Goal: Task Accomplishment & Management: Complete application form

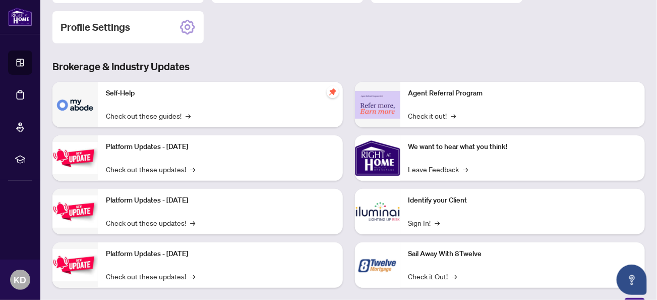
scroll to position [151, 0]
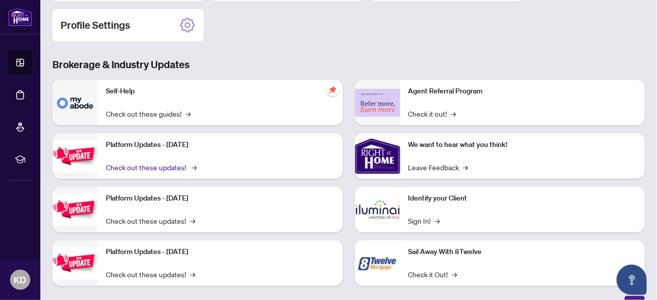
click at [186, 164] on link "Check out these updates! →" at bounding box center [150, 166] width 89 height 11
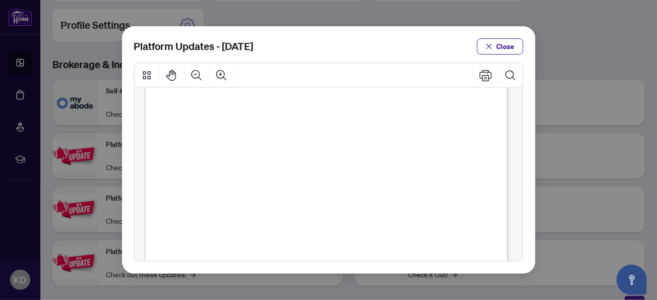
scroll to position [303, 0]
click at [496, 46] on button "Close" at bounding box center [500, 46] width 46 height 16
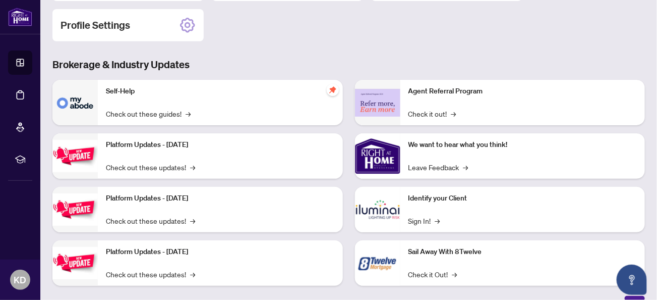
click at [189, 193] on p "Platform Updates - [DATE]" at bounding box center [220, 198] width 229 height 11
click at [177, 218] on link "Check out these updates! →" at bounding box center [150, 220] width 89 height 11
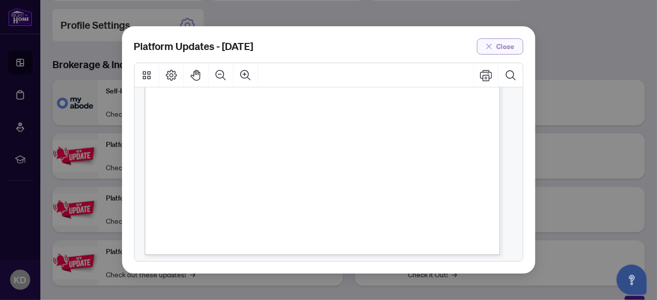
click at [504, 44] on span "Close" at bounding box center [506, 46] width 18 height 16
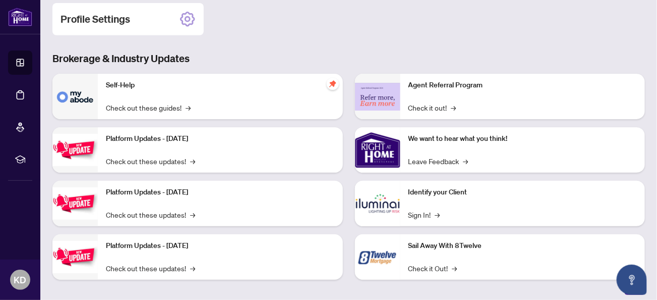
scroll to position [163, 0]
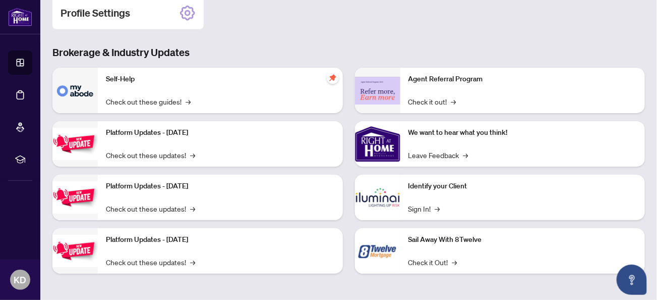
click at [191, 240] on p "Platform Updates - [DATE]" at bounding box center [220, 239] width 229 height 11
click at [183, 262] on link "Check out these updates! →" at bounding box center [150, 261] width 89 height 11
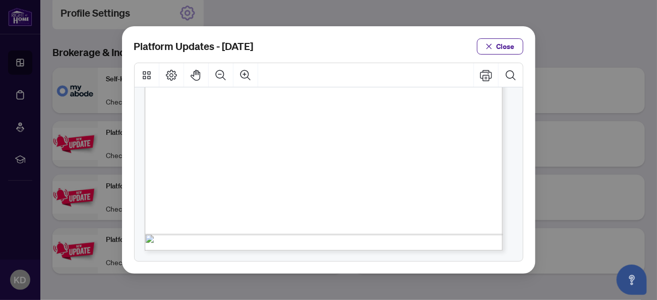
scroll to position [355, 0]
click at [511, 47] on span "Close" at bounding box center [506, 46] width 18 height 16
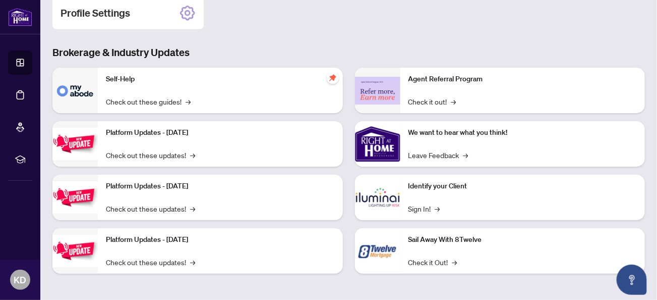
click at [186, 189] on p "Platform Updates - [DATE]" at bounding box center [220, 186] width 229 height 11
click at [175, 205] on link "Check out these updates! →" at bounding box center [150, 208] width 89 height 11
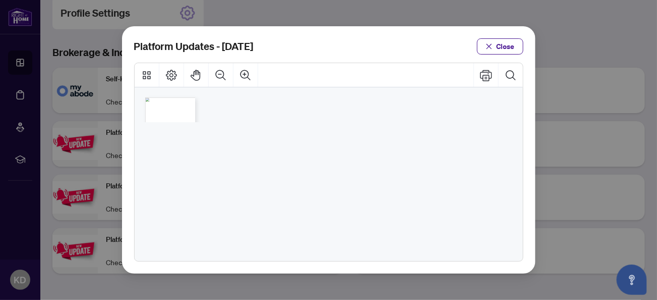
click at [199, 108] on div "[PERSON_NAME] powered by Platform Updates | [DATE] We’re excited to share that …" at bounding box center [175, 134] width 60 height 75
click at [181, 102] on span "[PERSON_NAME]" at bounding box center [176, 102] width 57 height 9
click at [521, 44] on button "Close" at bounding box center [500, 46] width 46 height 16
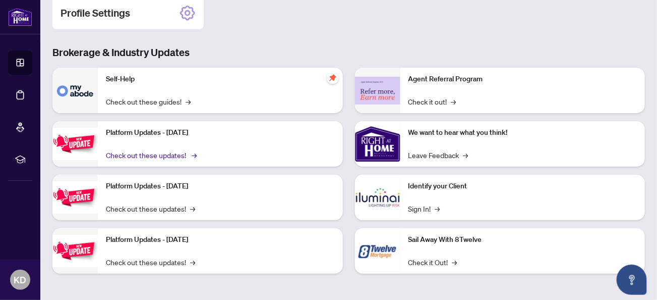
click at [192, 154] on span "→" at bounding box center [194, 154] width 5 height 11
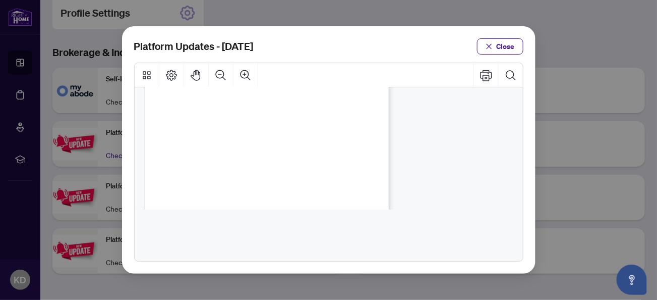
scroll to position [202, 0]
click at [506, 42] on span "Close" at bounding box center [506, 46] width 18 height 16
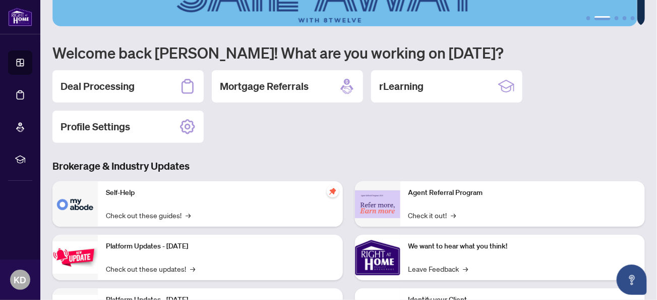
scroll to position [50, 0]
click at [190, 212] on span "→" at bounding box center [189, 214] width 5 height 11
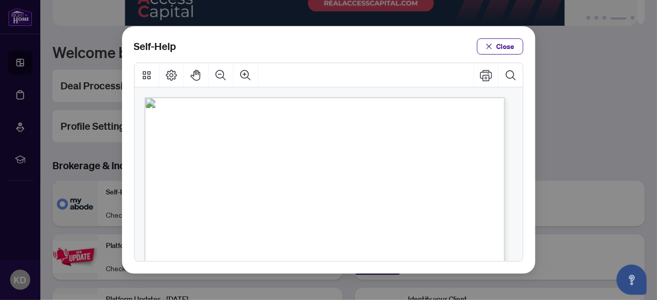
click at [327, 222] on span "PDF" at bounding box center [326, 222] width 14 height 10
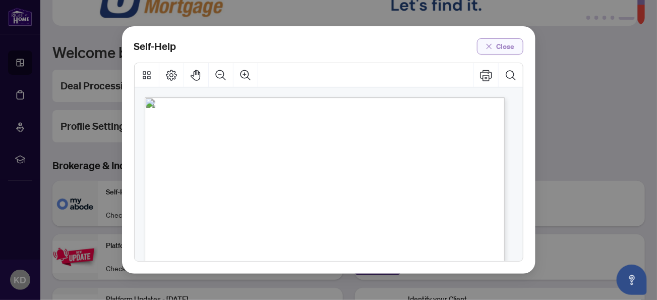
click at [496, 45] on button "Close" at bounding box center [500, 46] width 46 height 16
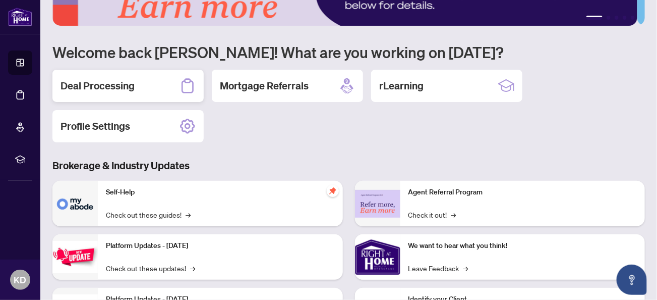
click at [121, 75] on div "Deal Processing" at bounding box center [127, 86] width 151 height 32
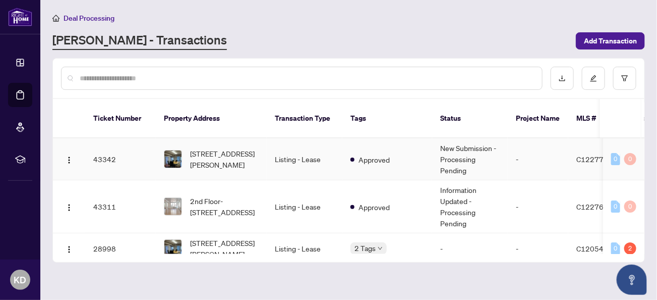
click at [179, 150] on img at bounding box center [172, 158] width 17 height 17
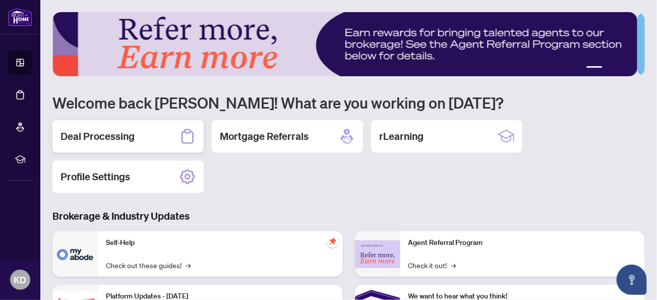
click at [97, 139] on h2 "Deal Processing" at bounding box center [98, 136] width 74 height 14
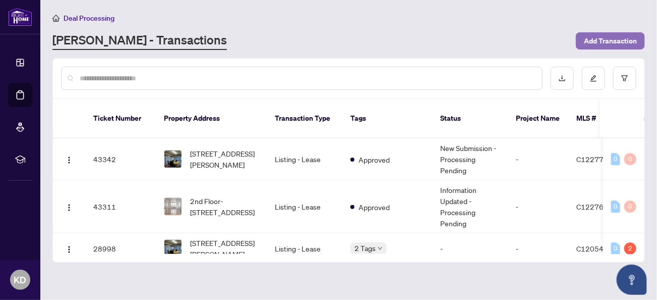
click at [615, 41] on span "Add Transaction" at bounding box center [610, 41] width 53 height 16
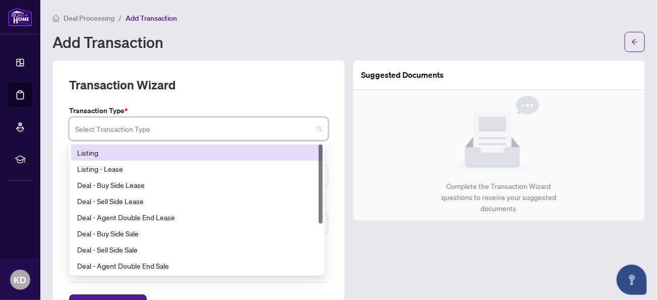
click at [301, 129] on input "search" at bounding box center [194, 130] width 238 height 22
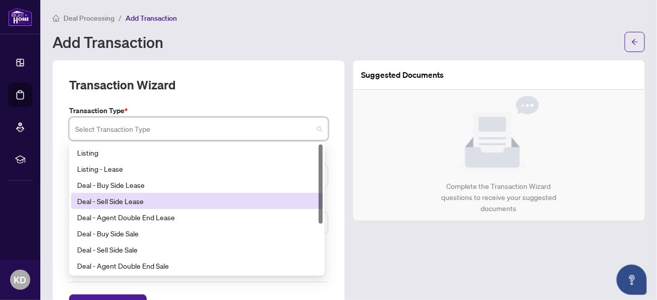
click at [262, 197] on div "Deal - Sell Side Lease" at bounding box center [197, 200] width 240 height 11
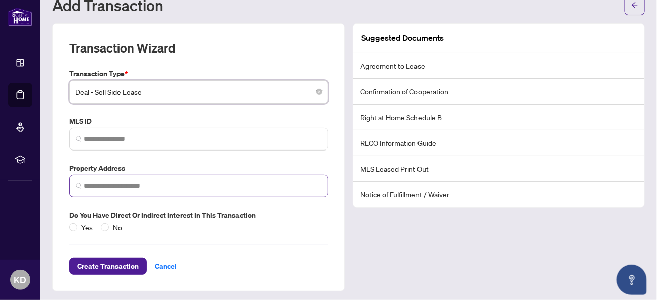
scroll to position [37, 0]
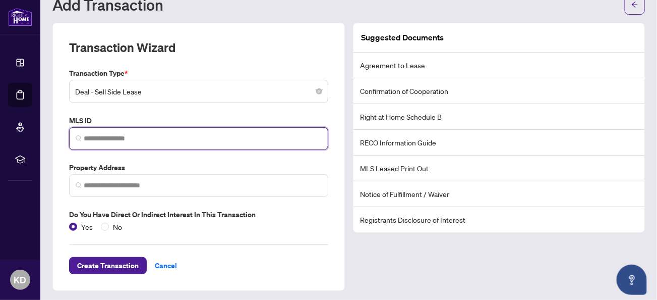
click at [135, 138] on input "search" at bounding box center [203, 138] width 238 height 11
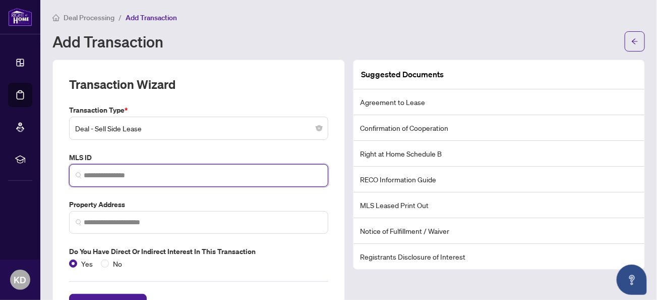
scroll to position [0, 0]
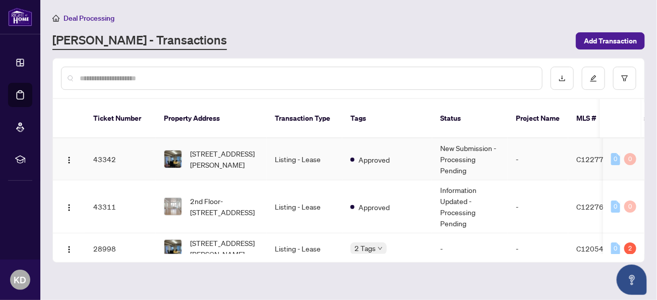
click at [595, 154] on span "C12277180" at bounding box center [597, 158] width 41 height 9
click at [626, 153] on div "0" at bounding box center [630, 159] width 12 height 12
click at [612, 153] on td "0 0" at bounding box center [623, 159] width 41 height 42
click at [573, 158] on td "C12277180" at bounding box center [598, 159] width 61 height 42
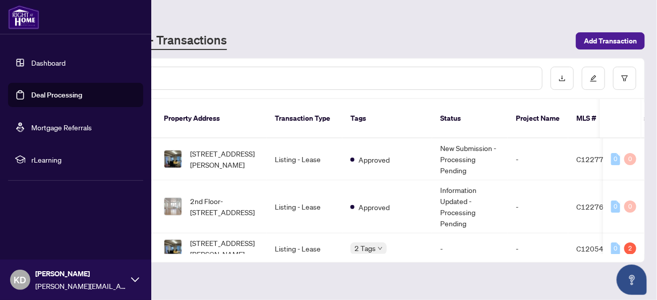
click at [49, 96] on link "Deal Processing" at bounding box center [56, 94] width 51 height 9
click at [58, 94] on link "Deal Processing" at bounding box center [56, 94] width 51 height 9
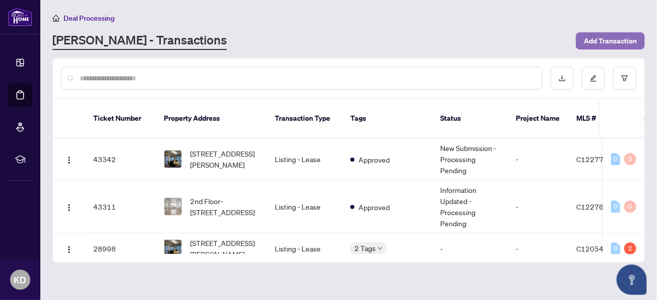
click at [612, 37] on span "Add Transaction" at bounding box center [610, 41] width 53 height 16
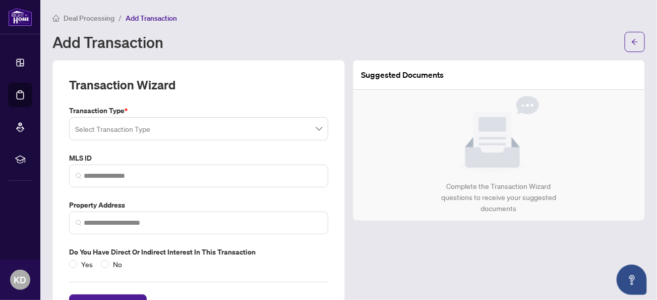
click at [221, 130] on input "search" at bounding box center [194, 130] width 238 height 22
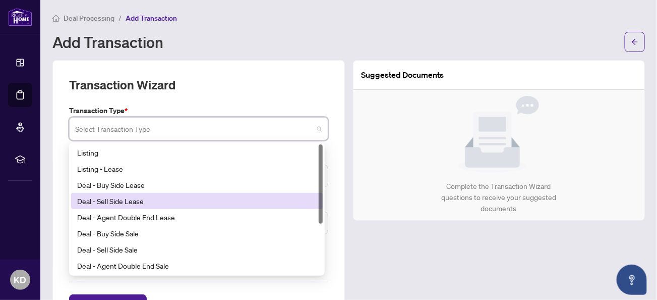
click at [190, 198] on div "Deal - Sell Side Lease" at bounding box center [197, 200] width 240 height 11
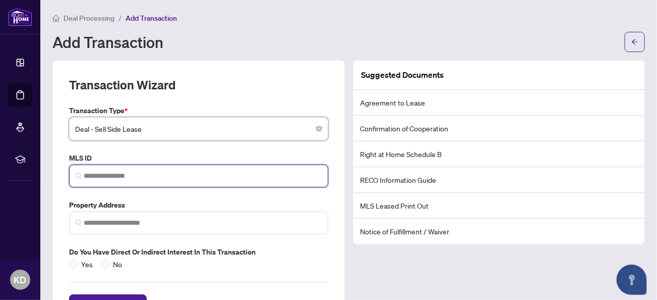
click at [139, 177] on input "search" at bounding box center [203, 175] width 238 height 11
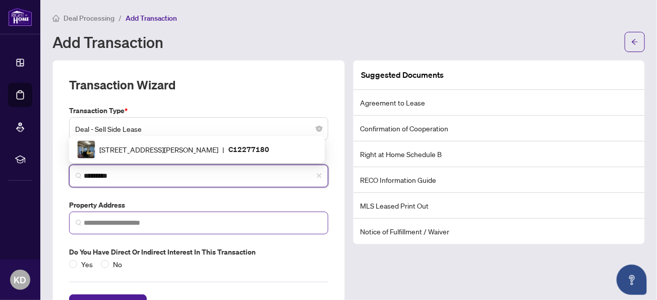
type input "*********"
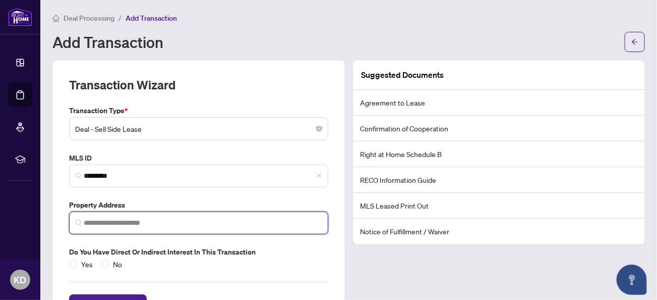
click at [118, 218] on input "search" at bounding box center [203, 222] width 238 height 11
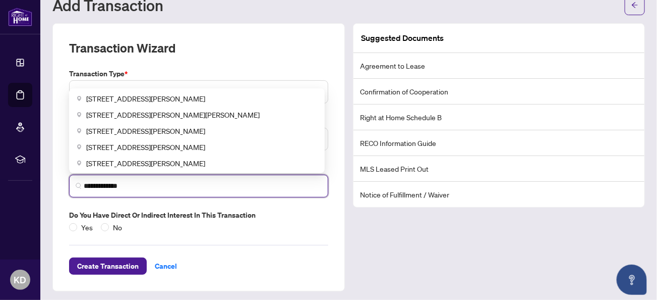
scroll to position [37, 0]
type input "**********"
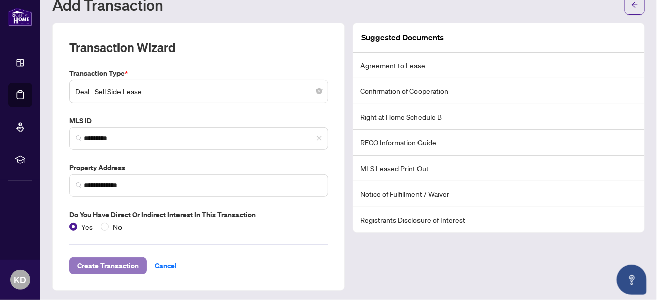
click at [100, 261] on span "Create Transaction" at bounding box center [108, 265] width 62 height 16
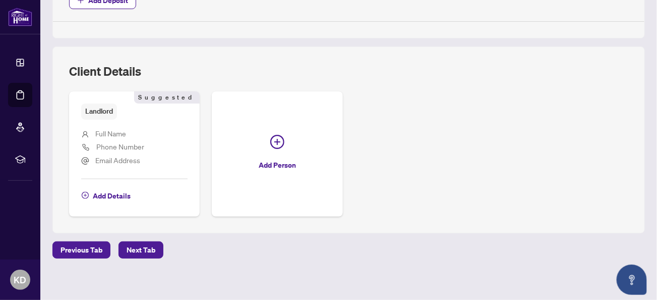
scroll to position [437, 0]
click at [146, 245] on span "Next Tab" at bounding box center [141, 249] width 29 height 16
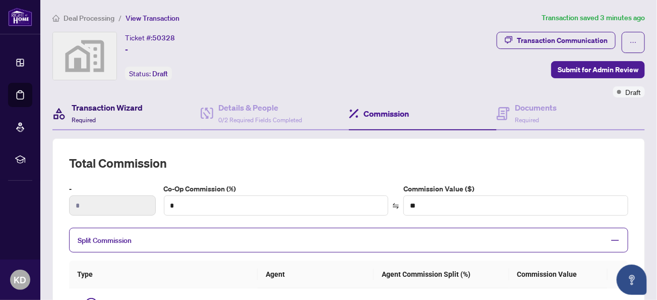
click at [114, 108] on h4 "Transaction Wizard" at bounding box center [107, 107] width 71 height 12
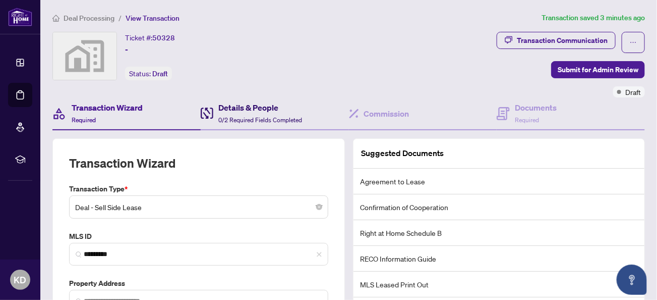
click at [254, 112] on h4 "Details & People" at bounding box center [260, 107] width 84 height 12
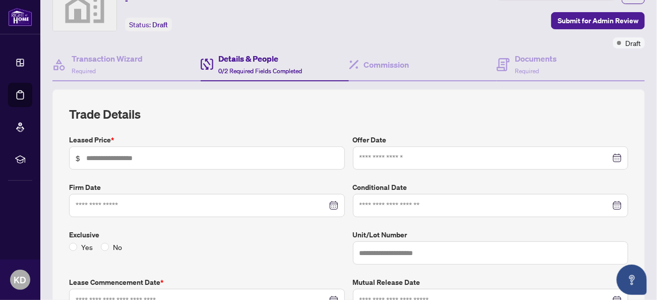
scroll to position [50, 0]
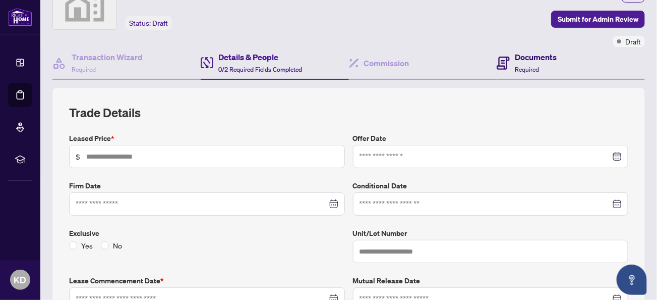
click at [532, 60] on h4 "Documents" at bounding box center [536, 57] width 42 height 12
